Goal: Task Accomplishment & Management: Complete application form

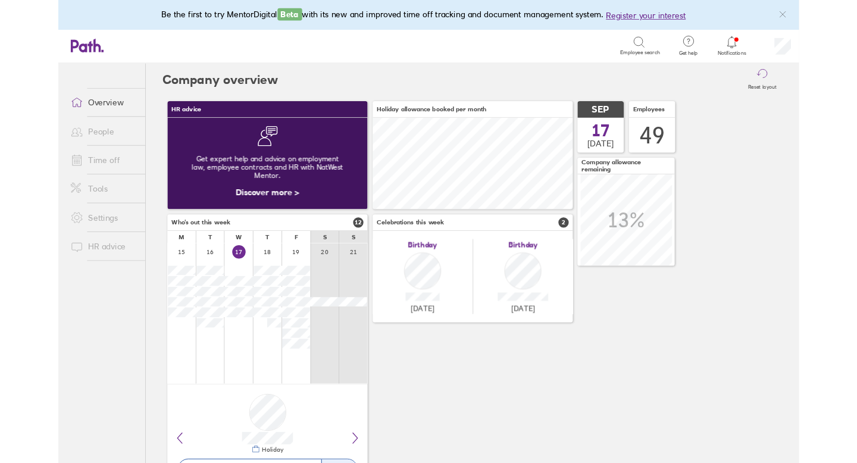
scroll to position [106, 232]
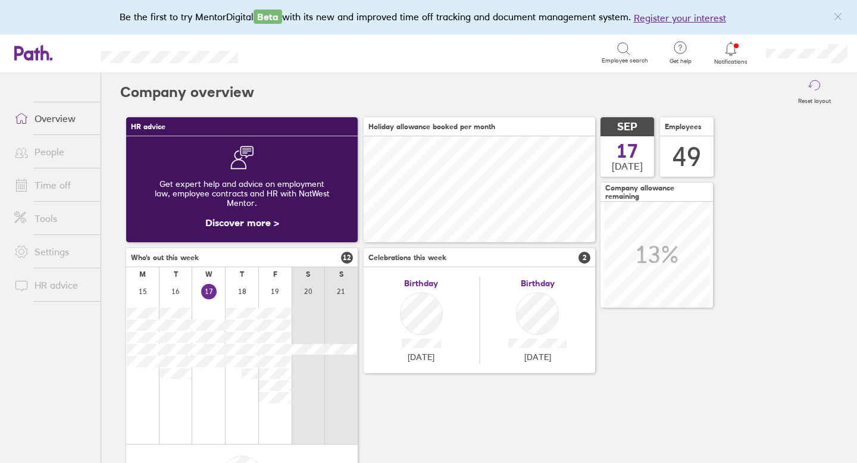
click at [61, 181] on link "Time off" at bounding box center [53, 185] width 96 height 24
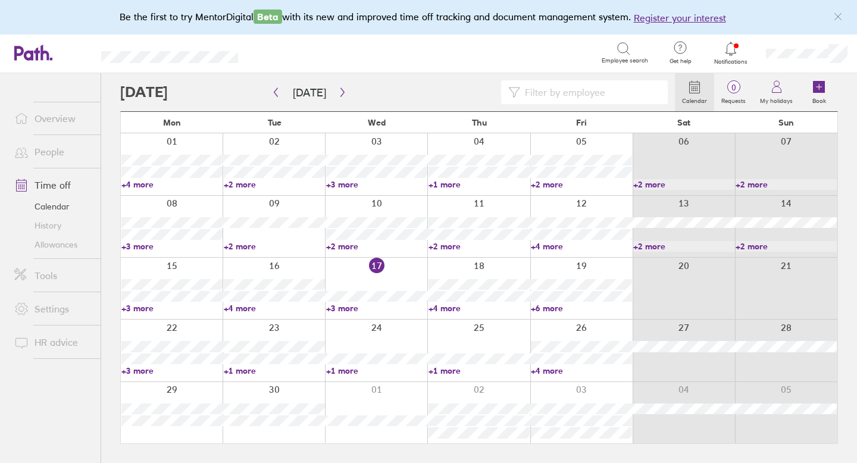
click at [243, 308] on link "+4 more" at bounding box center [274, 308] width 101 height 11
click at [349, 305] on link "+3 more" at bounding box center [376, 308] width 101 height 11
click at [824, 87] on icon at bounding box center [819, 87] width 12 height 12
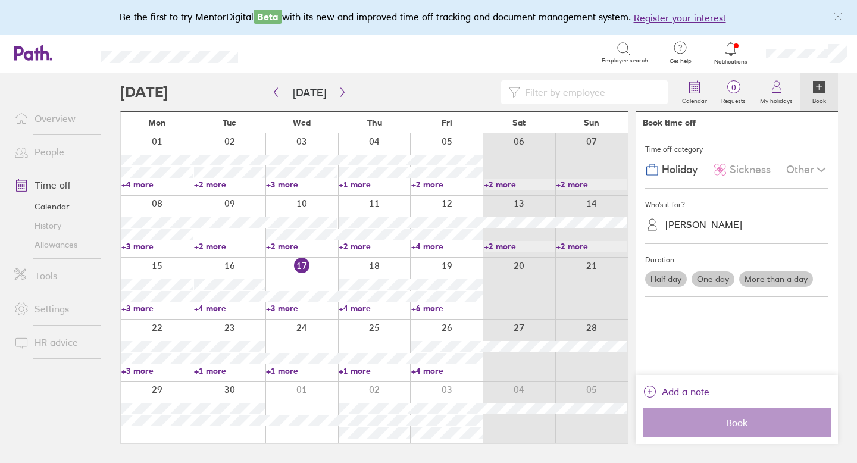
click at [723, 227] on div "[PERSON_NAME]" at bounding box center [743, 224] width 169 height 18
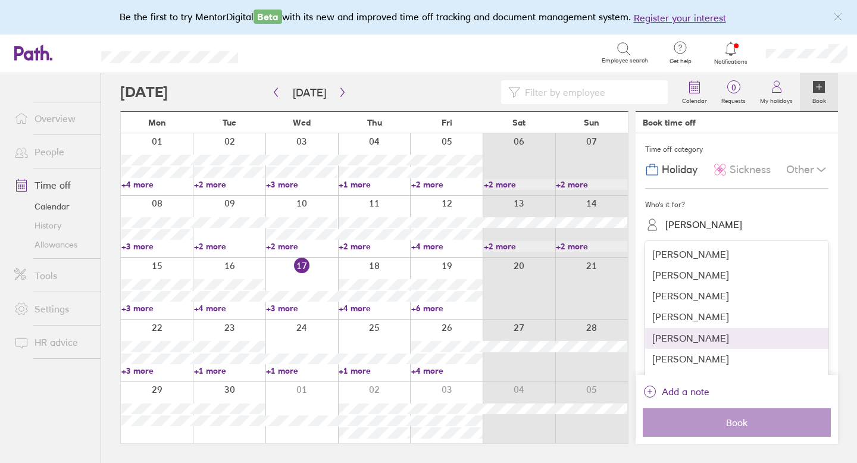
scroll to position [322, 0]
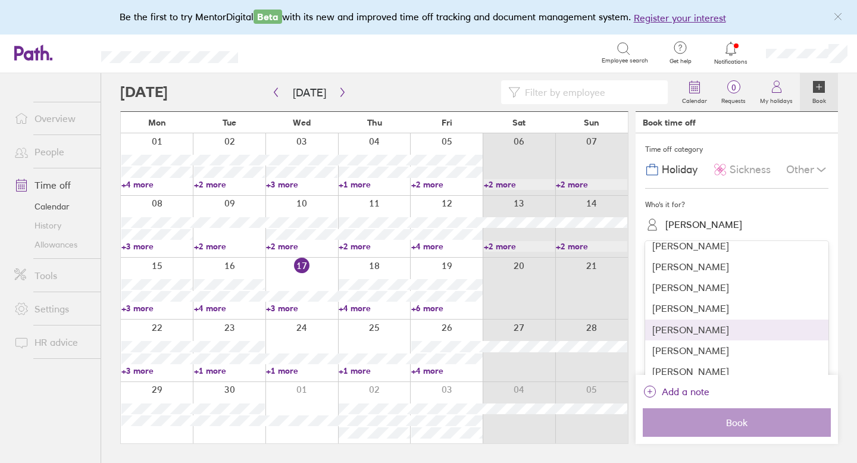
click at [699, 334] on div "[PERSON_NAME]" at bounding box center [736, 330] width 183 height 21
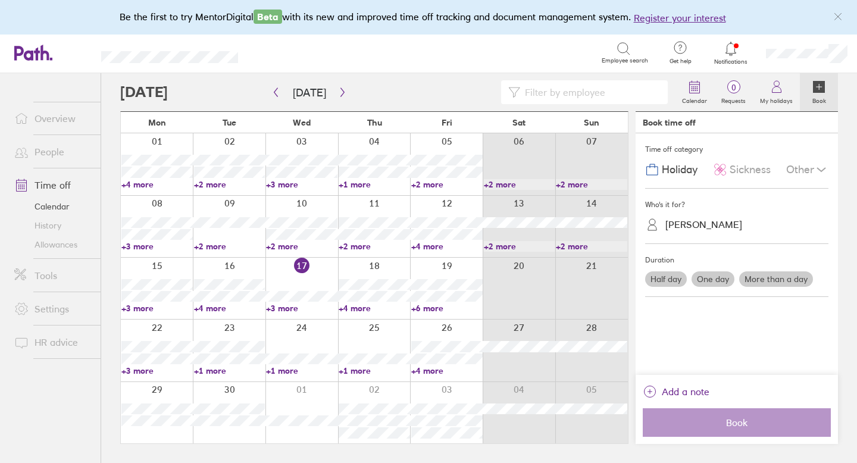
click at [721, 280] on label "One day" at bounding box center [713, 278] width 43 height 15
click at [0, 0] on input "One day" at bounding box center [0, 0] width 0 height 0
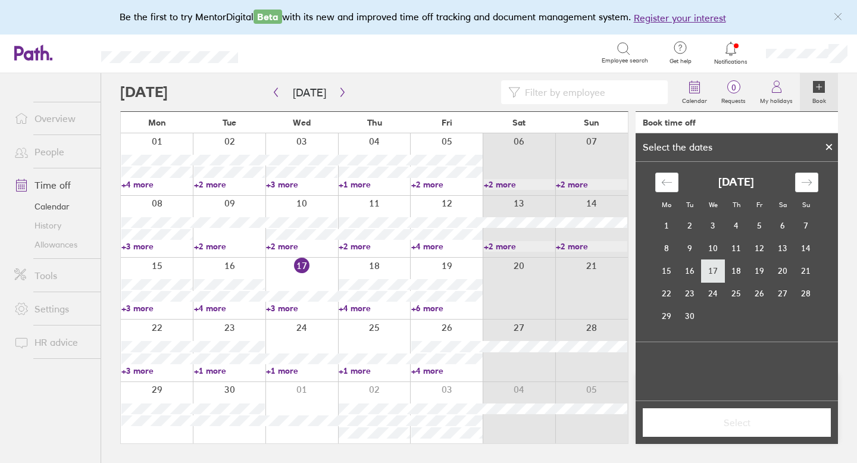
click at [717, 270] on td "17" at bounding box center [713, 271] width 23 height 23
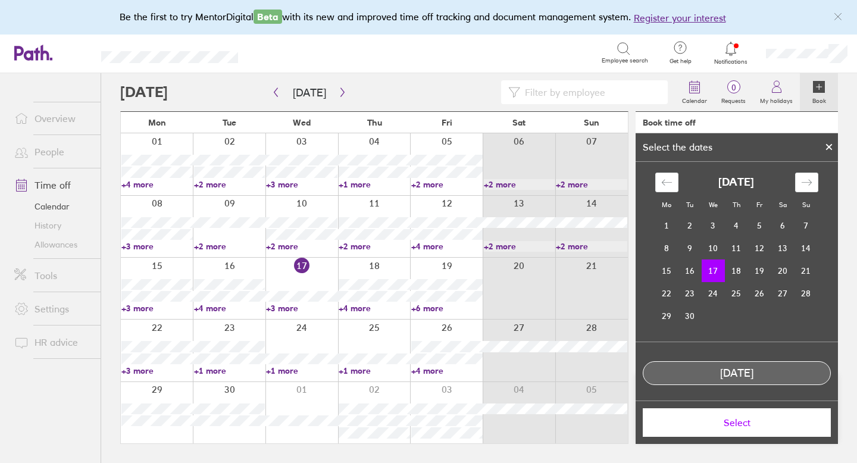
scroll to position [3, 0]
click at [746, 429] on button "Select" at bounding box center [737, 422] width 188 height 29
click at [714, 269] on td "17" at bounding box center [713, 271] width 23 height 23
click at [735, 422] on span "Select" at bounding box center [736, 422] width 171 height 11
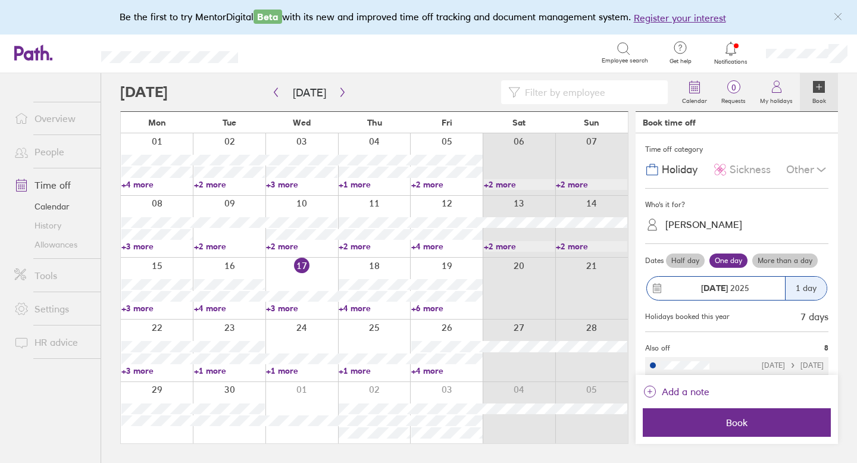
click at [766, 168] on span "Sickness" at bounding box center [750, 170] width 41 height 12
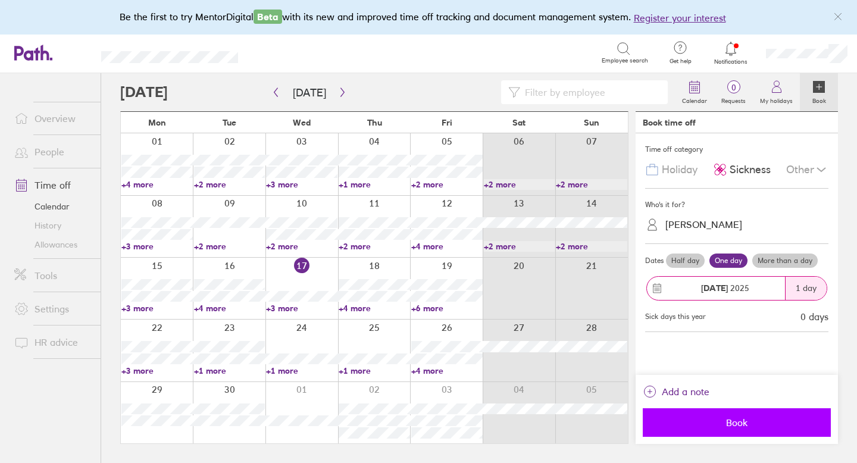
click at [744, 420] on span "Book" at bounding box center [736, 422] width 171 height 11
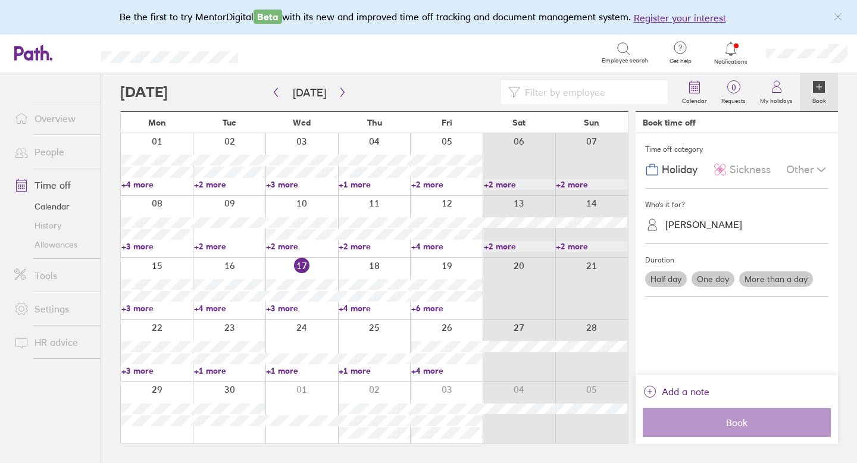
click at [49, 246] on link "Allowances" at bounding box center [53, 244] width 96 height 19
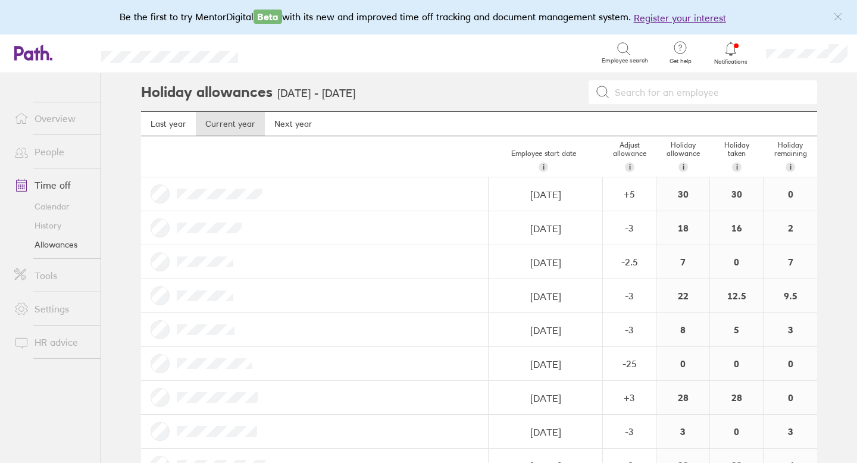
click at [731, 45] on icon at bounding box center [731, 49] width 14 height 14
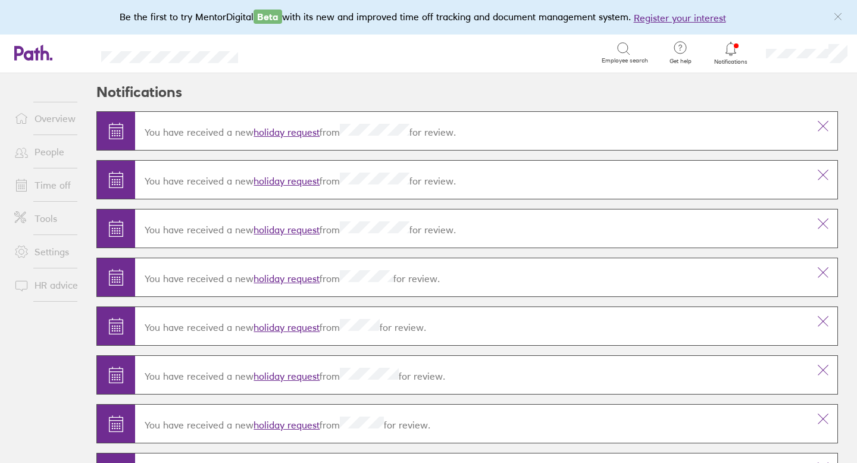
click at [307, 132] on link "holiday request" at bounding box center [287, 132] width 66 height 12
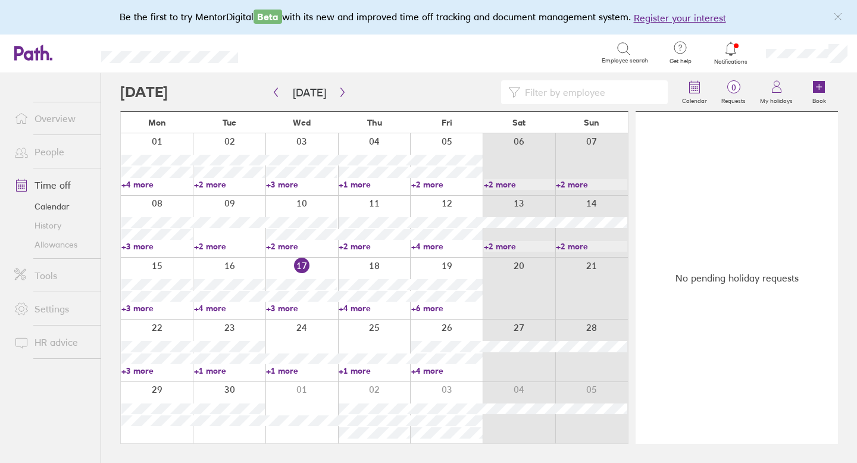
click at [67, 242] on link "Allowances" at bounding box center [53, 244] width 96 height 19
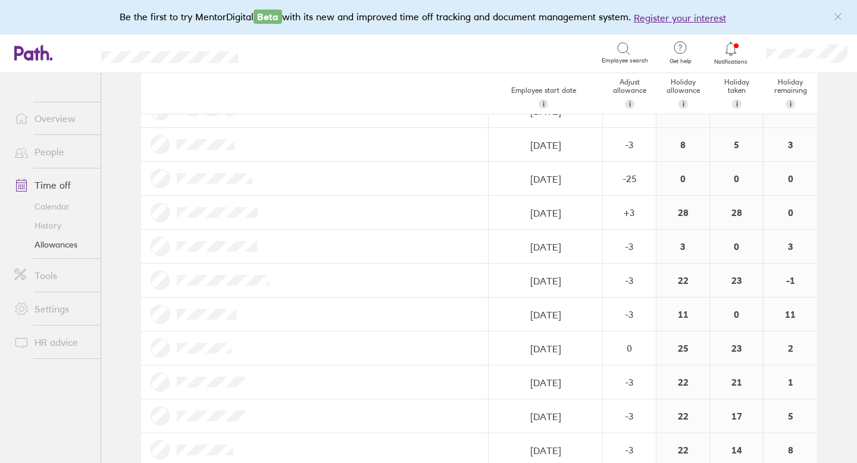
scroll to position [186, 0]
